Goal: Task Accomplishment & Management: Manage account settings

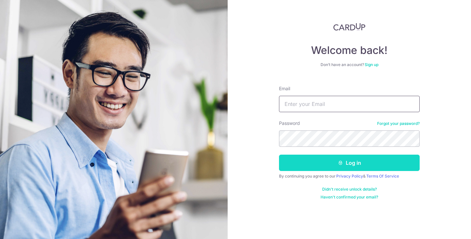
type input "[EMAIL_ADDRESS][DOMAIN_NAME]"
click at [321, 163] on button "Log in" at bounding box center [349, 163] width 141 height 16
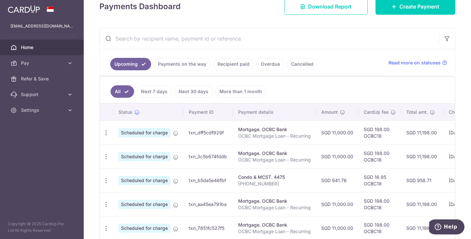
scroll to position [99, 0]
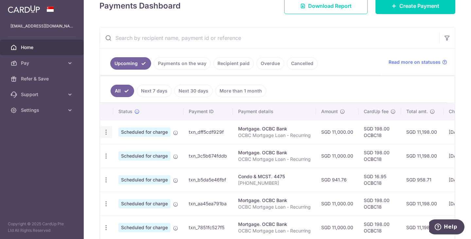
click at [106, 132] on icon "button" at bounding box center [106, 132] width 7 height 7
click at [291, 91] on ul "All Next 7 days Next 30 days More than 1 month" at bounding box center [273, 89] width 346 height 26
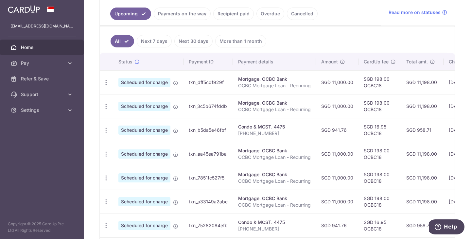
scroll to position [150, 0]
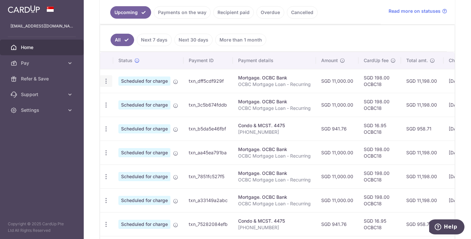
click at [108, 81] on icon "button" at bounding box center [106, 81] width 7 height 7
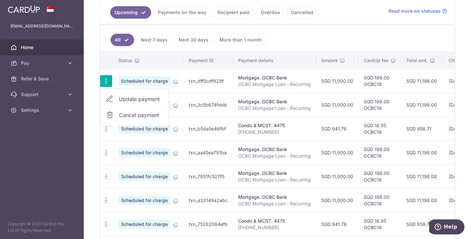
click at [126, 101] on span "Update payment" at bounding box center [141, 99] width 44 height 8
radio input "true"
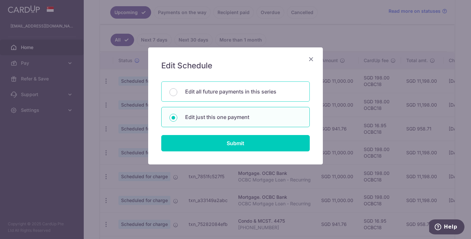
click at [206, 89] on p "Edit all future payments in this series" at bounding box center [243, 92] width 116 height 8
click at [177, 89] on input "Edit all future payments in this series" at bounding box center [173, 92] width 8 height 8
radio input "true"
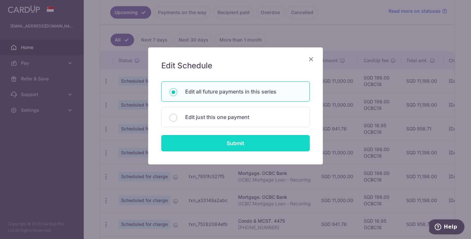
click at [219, 146] on input "Submit" at bounding box center [235, 143] width 148 height 16
radio input "true"
type input "11,000.00"
type input "OCBC Mortgage Loan - Recurring"
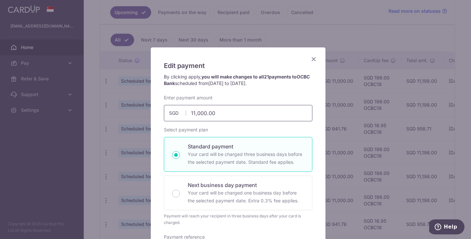
click at [203, 113] on input "11,000.00" at bounding box center [238, 113] width 148 height 16
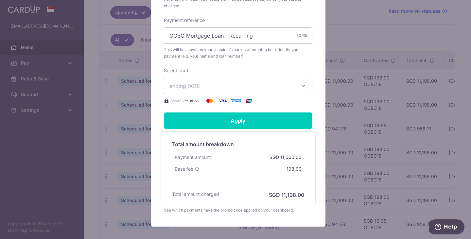
scroll to position [219, 0]
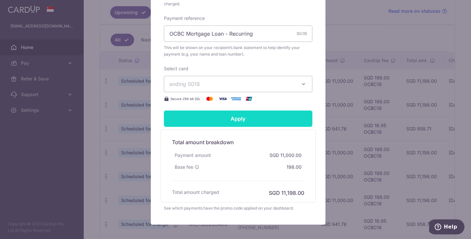
type input "11,500.00"
click at [240, 120] on input "Apply" at bounding box center [238, 118] width 148 height 16
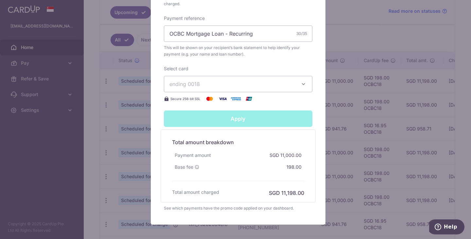
type input "Successfully Applied"
click at [232, 125] on div "Successfully Applied" at bounding box center [238, 118] width 156 height 16
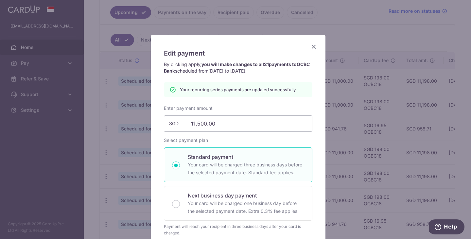
scroll to position [0, 0]
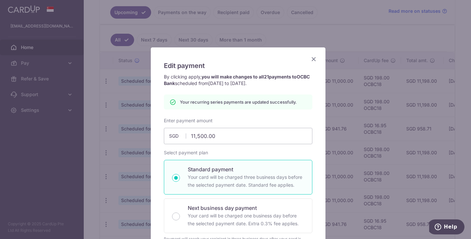
click at [310, 59] on icon "Close" at bounding box center [314, 59] width 8 height 8
